Goal: Find specific page/section: Find specific page/section

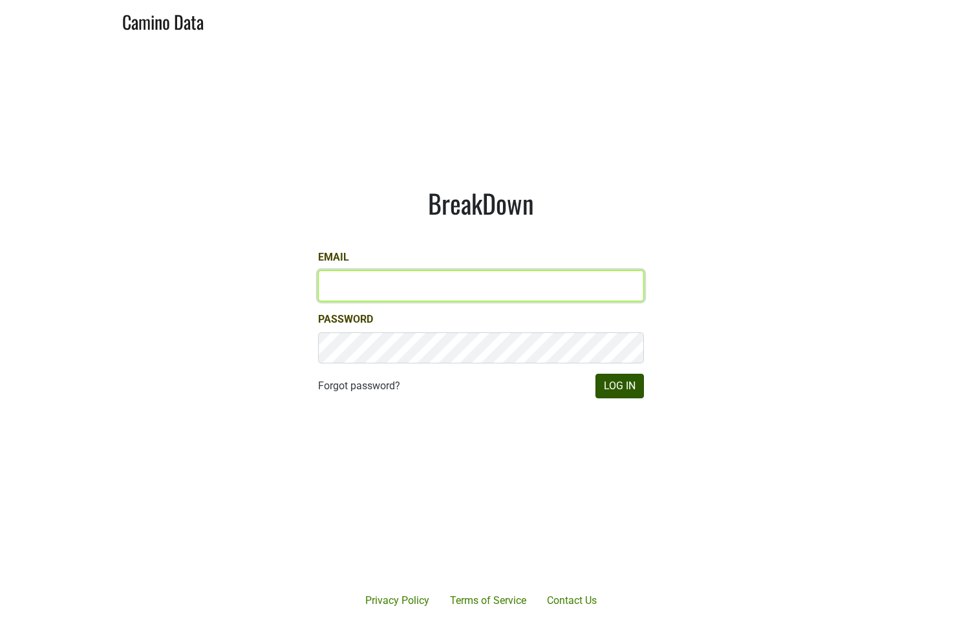
type input "[EMAIL_ADDRESS][DOMAIN_NAME]"
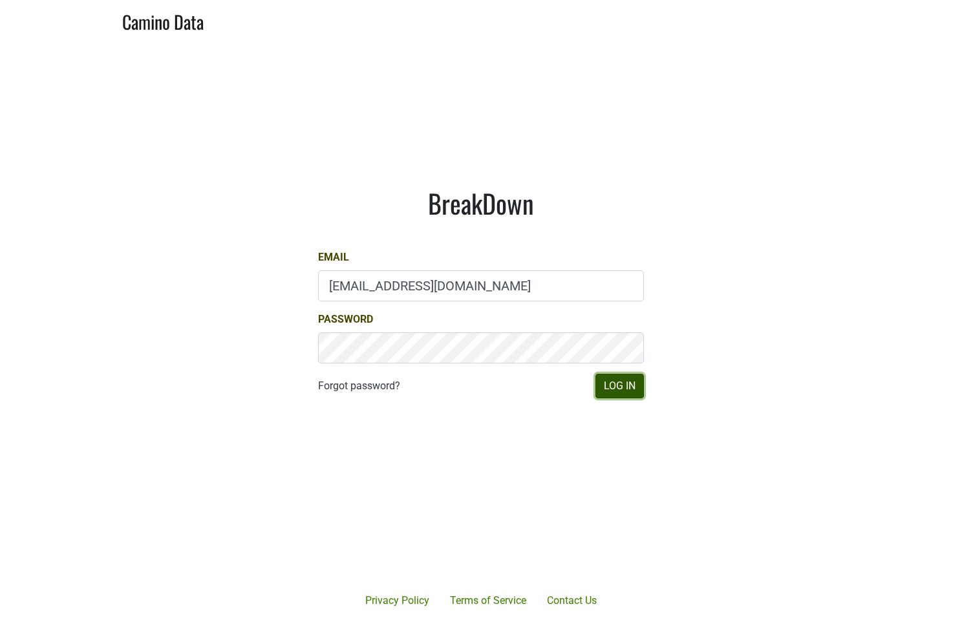
click at [632, 388] on button "Log In" at bounding box center [619, 386] width 48 height 25
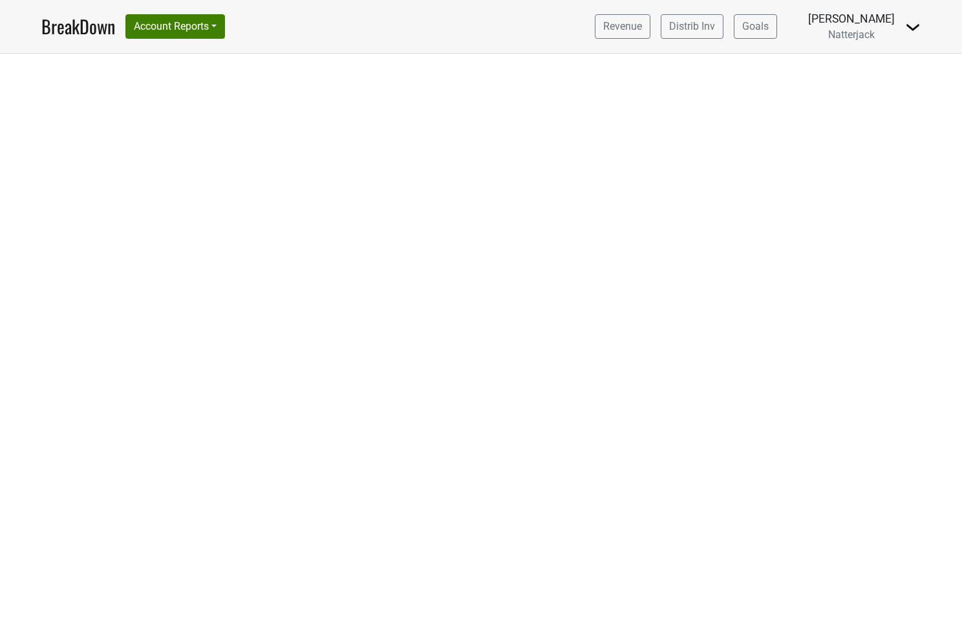
click at [859, 21] on div "Caitlynn Breviario" at bounding box center [851, 18] width 87 height 17
click at [911, 27] on img at bounding box center [913, 27] width 16 height 16
click at [197, 19] on button "Account Reports" at bounding box center [175, 26] width 100 height 25
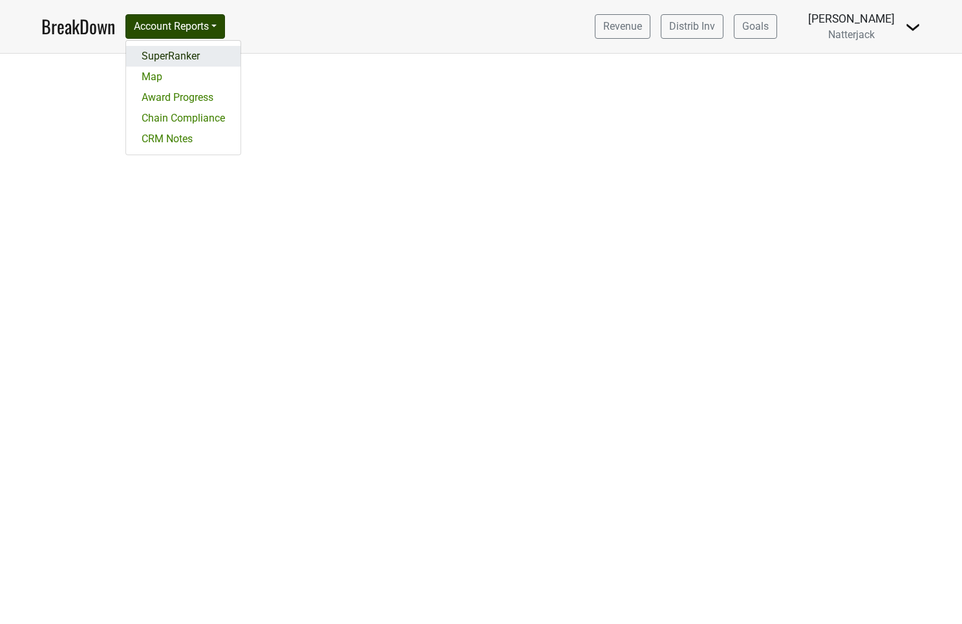
click at [198, 53] on link "SuperRanker" at bounding box center [183, 56] width 114 height 21
